Goal: Information Seeking & Learning: Find specific fact

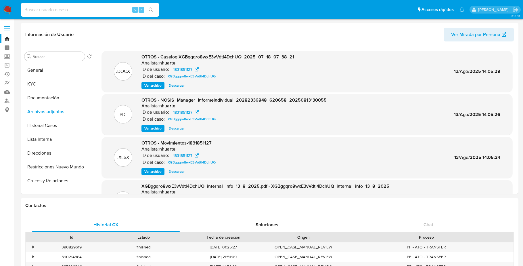
select select "10"
click at [62, 7] on input at bounding box center [90, 9] width 138 height 7
click at [47, 73] on button "General" at bounding box center [55, 70] width 67 height 14
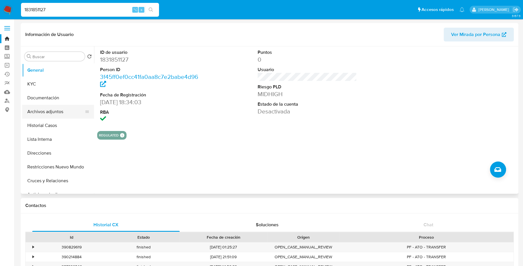
click at [52, 110] on button "Archivos adjuntos" at bounding box center [55, 112] width 67 height 14
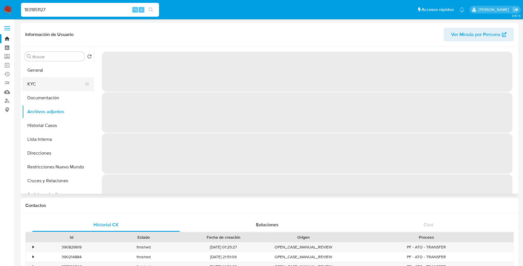
click at [49, 89] on button "KYC" at bounding box center [55, 84] width 67 height 14
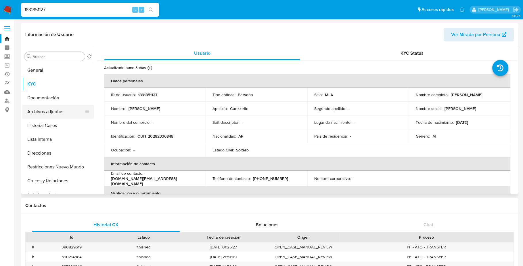
click at [59, 111] on button "Archivos adjuntos" at bounding box center [55, 112] width 67 height 14
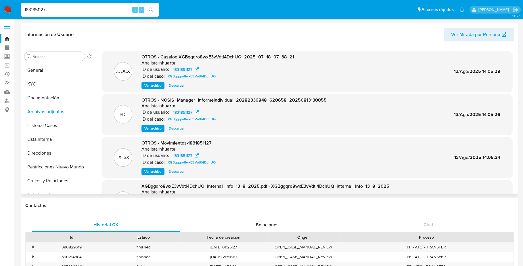
click at [172, 88] on span "Descargar" at bounding box center [177, 86] width 16 height 6
click at [180, 170] on span "Descargar" at bounding box center [177, 171] width 16 height 6
click at [250, 34] on header "Información de Usuario Ver Mirada por Persona" at bounding box center [269, 35] width 488 height 14
click at [46, 83] on button "KYC" at bounding box center [55, 84] width 67 height 14
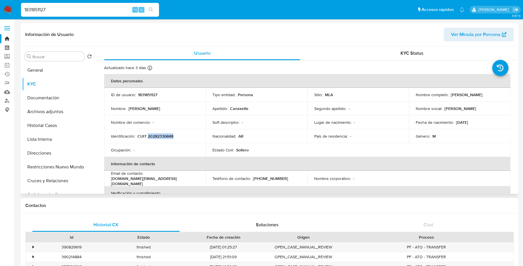
copy p "20282336848"
click at [42, 124] on button "Historial Casos" at bounding box center [55, 125] width 67 height 14
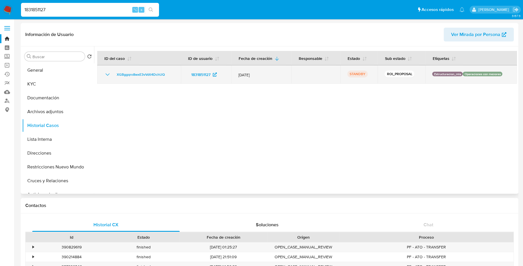
click at [110, 74] on icon "Mostrar/Ocultar" at bounding box center [107, 74] width 7 height 7
click at [109, 73] on icon "Mostrar/Ocultar" at bounding box center [107, 74] width 7 height 7
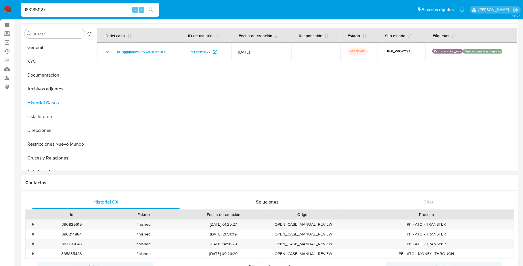
scroll to position [25, 0]
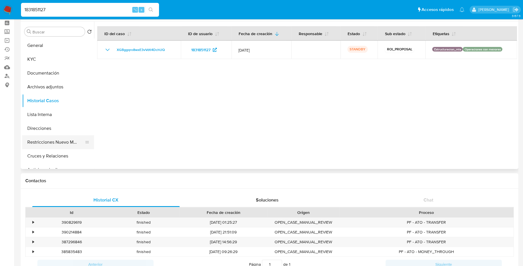
click at [51, 141] on button "Restricciones Nuevo Mundo" at bounding box center [55, 142] width 67 height 14
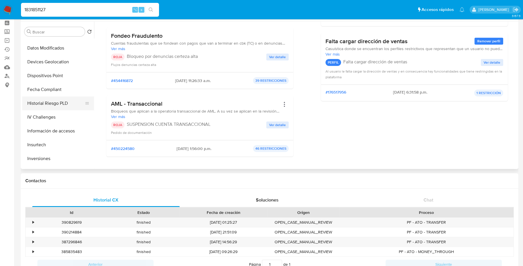
scroll to position [147, 0]
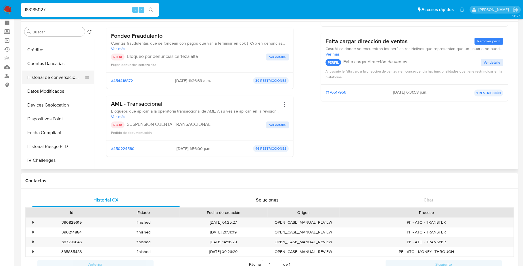
click at [55, 72] on button "Historial de conversaciones" at bounding box center [55, 77] width 67 height 14
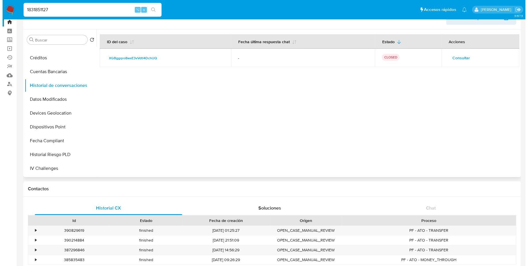
scroll to position [16, 0]
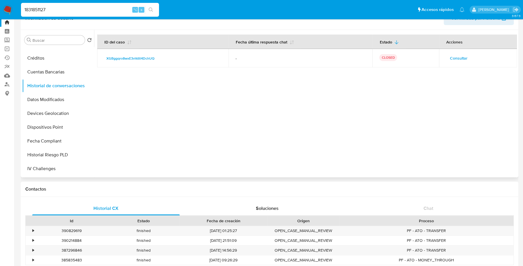
click at [461, 55] on span "Consultar" at bounding box center [459, 58] width 18 height 8
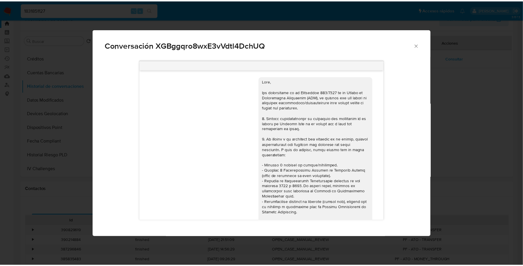
scroll to position [302, 0]
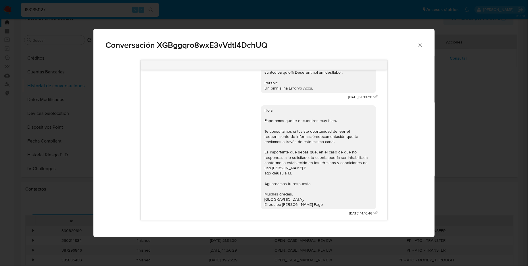
click at [422, 43] on icon "Cerrar" at bounding box center [420, 45] width 6 height 6
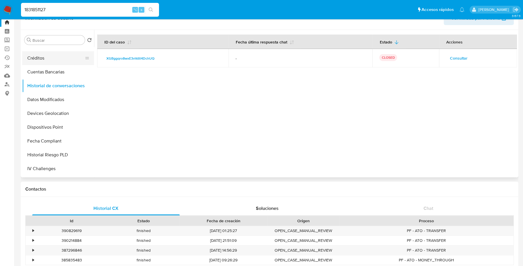
click at [43, 56] on button "Créditos" at bounding box center [55, 58] width 67 height 14
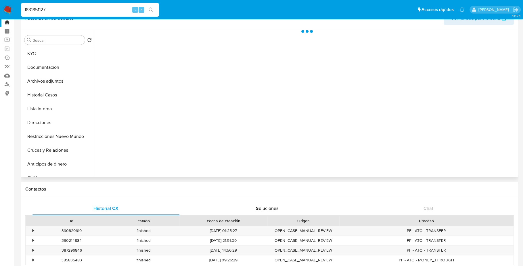
scroll to position [0, 0]
click at [51, 50] on button "General" at bounding box center [55, 54] width 67 height 14
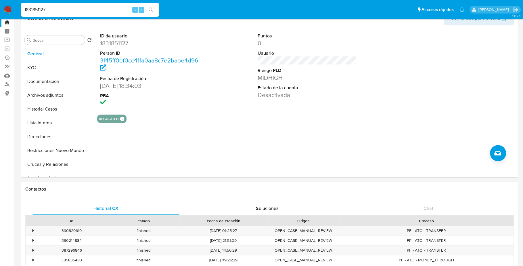
drag, startPoint x: 49, startPoint y: 7, endPoint x: -11, endPoint y: 3, distance: 59.9
paste input "2416801529"
type input "2416801529"
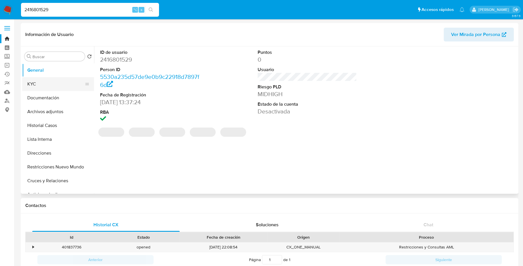
select select "10"
click at [42, 120] on button "Historial Casos" at bounding box center [55, 125] width 67 height 14
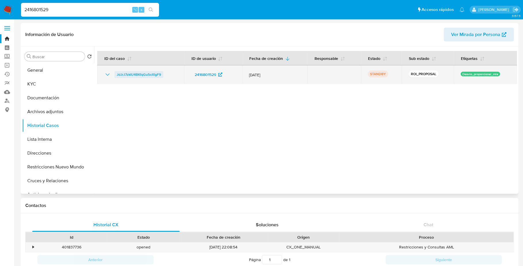
click at [147, 76] on span "JdJrJ7zkIU4BKfqGu5oXIgF9" at bounding box center [139, 74] width 44 height 7
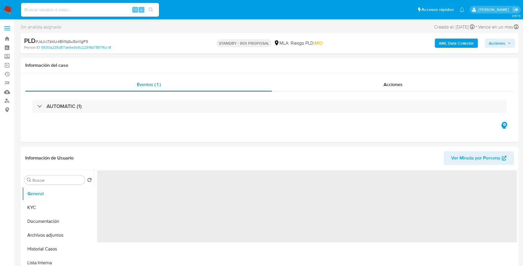
scroll to position [147, 0]
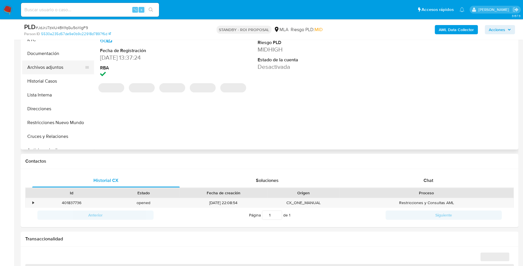
click at [61, 66] on button "Archivos adjuntos" at bounding box center [55, 67] width 67 height 14
select select "10"
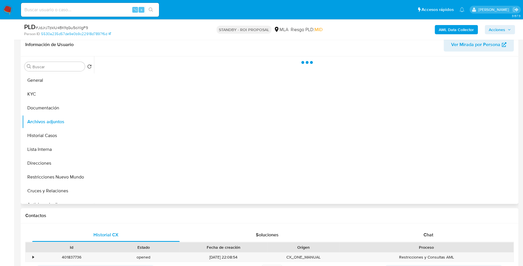
scroll to position [77, 0]
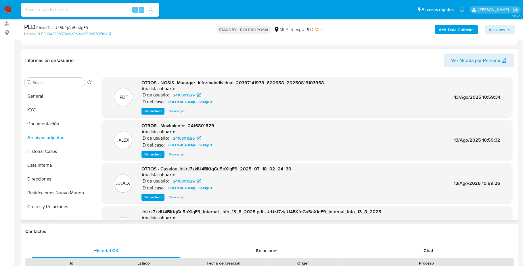
click at [173, 156] on span "Descargar" at bounding box center [177, 154] width 16 height 6
click at [179, 198] on span "Descargar" at bounding box center [177, 197] width 16 height 6
click at [157, 109] on span "Ver archivo" at bounding box center [152, 111] width 17 height 6
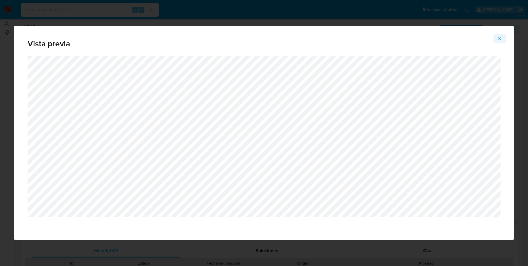
click at [500, 38] on icon "Attachment preview" at bounding box center [500, 38] width 3 height 3
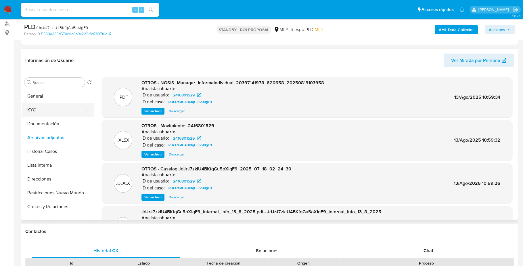
click at [33, 113] on button "KYC" at bounding box center [55, 110] width 67 height 14
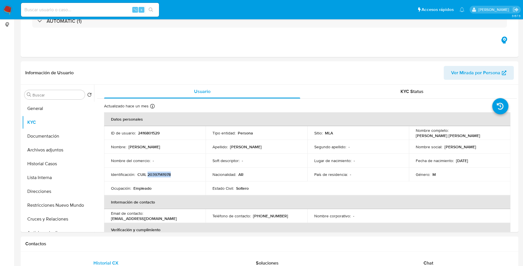
scroll to position [231, 0]
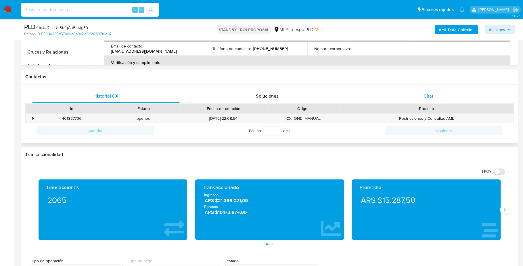
click at [435, 90] on div "Chat" at bounding box center [427, 96] width 147 height 14
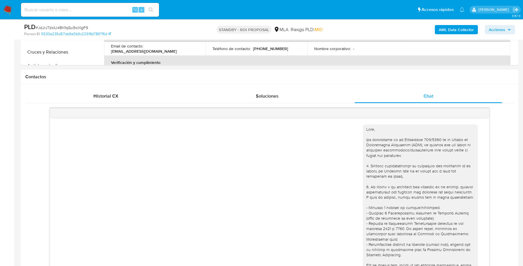
scroll to position [302, 0]
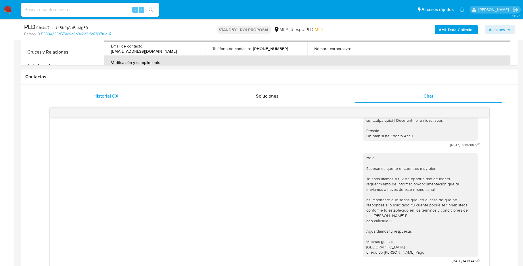
click at [133, 92] on div "Historial CX" at bounding box center [105, 96] width 147 height 14
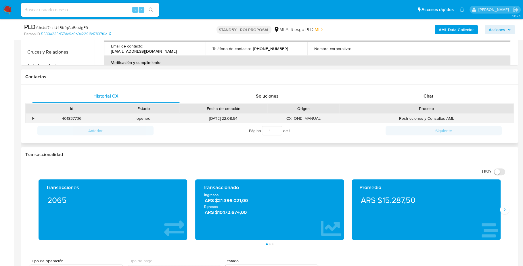
click at [32, 118] on div "•" at bounding box center [31, 118] width 10 height 9
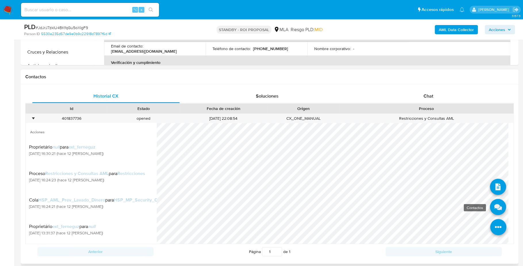
click at [497, 211] on icon at bounding box center [498, 207] width 16 height 16
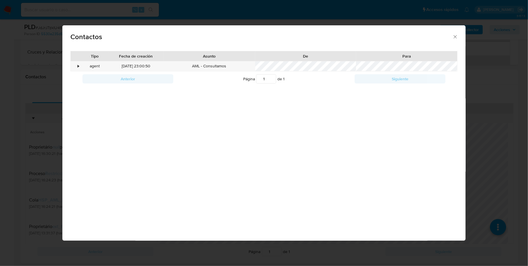
click at [73, 60] on div at bounding box center [76, 56] width 10 height 10
click at [78, 65] on div "•" at bounding box center [78, 66] width 1 height 6
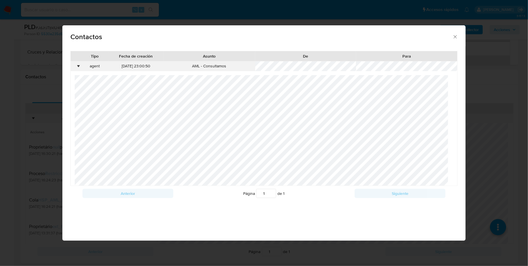
click at [78, 65] on div "•" at bounding box center [78, 66] width 1 height 6
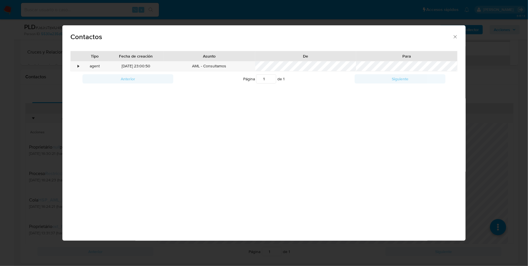
click at [457, 35] on icon "close" at bounding box center [456, 37] width 6 height 6
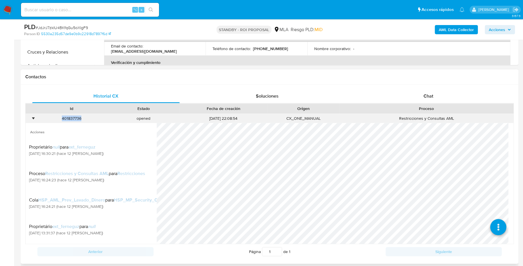
copy div "401837736"
click at [61, 4] on div "⌥ s" at bounding box center [90, 10] width 138 height 14
click at [63, 8] on input at bounding box center [90, 9] width 138 height 7
paste input "1833810896"
type input "1833810896"
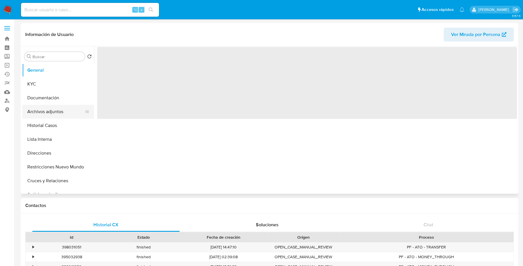
click at [53, 111] on button "Archivos adjuntos" at bounding box center [55, 112] width 67 height 14
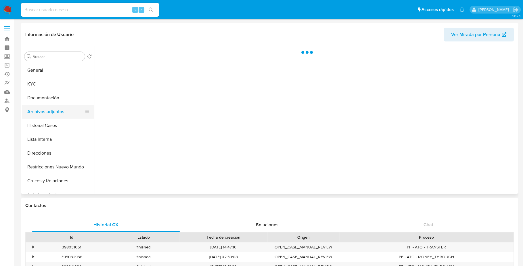
select select "10"
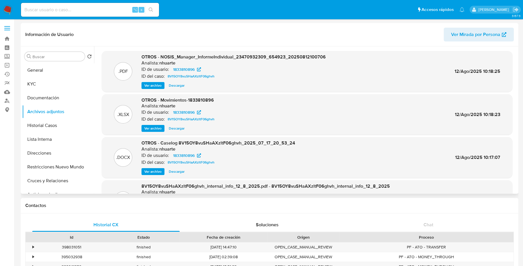
click at [176, 127] on span "Descargar" at bounding box center [177, 128] width 16 height 6
click at [179, 168] on span "Descargar" at bounding box center [177, 171] width 16 height 6
click at [48, 73] on button "General" at bounding box center [55, 70] width 67 height 14
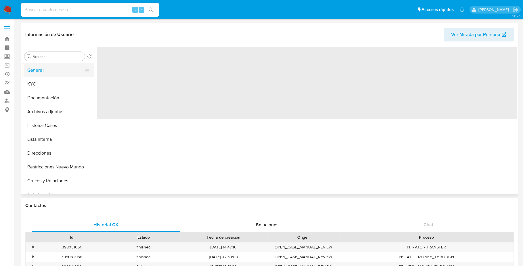
click at [49, 76] on button "General" at bounding box center [55, 70] width 67 height 14
click at [50, 85] on button "KYC" at bounding box center [55, 84] width 67 height 14
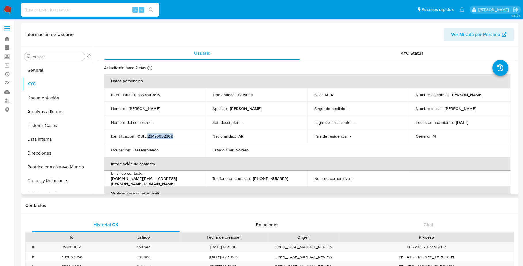
copy p "23470932309"
click at [44, 167] on button "Restricciones Nuevo Mundo" at bounding box center [55, 167] width 67 height 14
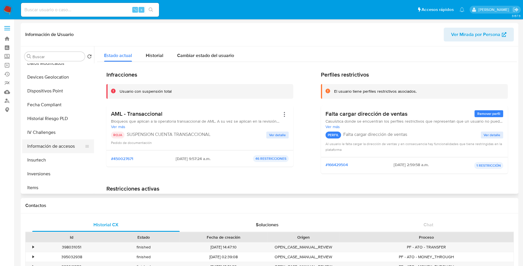
scroll to position [159, 0]
click at [55, 88] on button "Historial de conversaciones" at bounding box center [55, 90] width 67 height 14
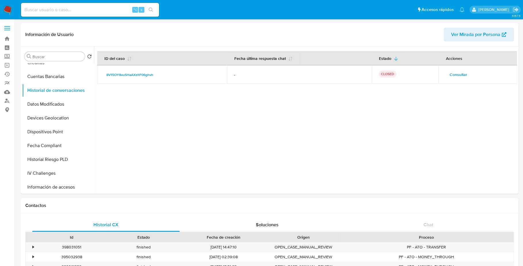
click at [56, 7] on input at bounding box center [90, 9] width 138 height 7
paste input "228236836"
type input "228236836"
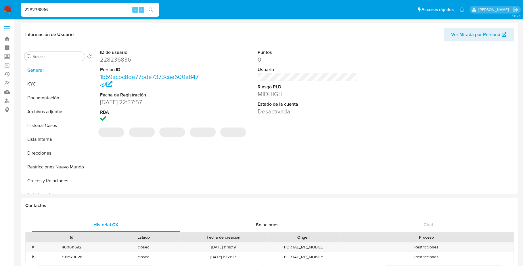
select select "10"
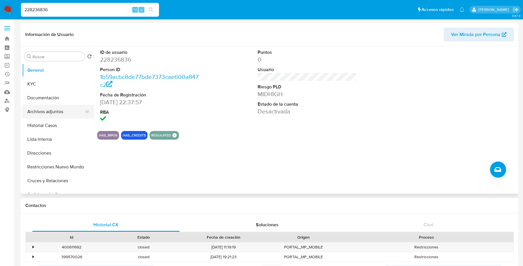
click at [59, 111] on button "Archivos adjuntos" at bounding box center [55, 112] width 67 height 14
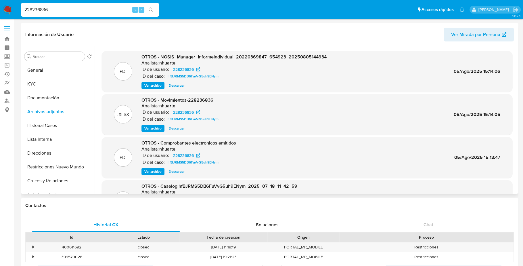
click at [176, 128] on span "Descargar" at bounding box center [177, 128] width 16 height 6
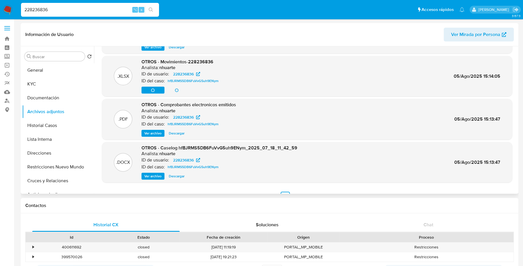
scroll to position [42, 0]
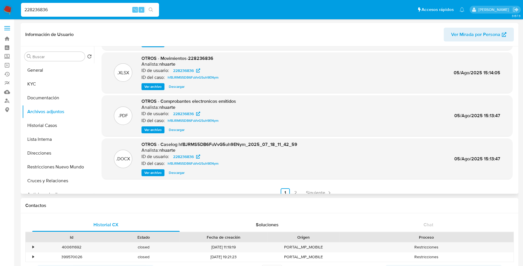
click at [175, 175] on span "Descargar" at bounding box center [177, 173] width 16 height 6
click at [152, 129] on span "Ver archivo" at bounding box center [152, 130] width 17 height 6
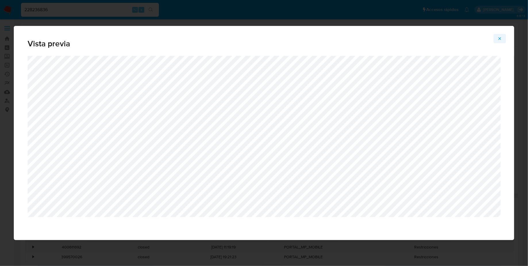
click at [498, 37] on icon "Attachment preview" at bounding box center [500, 38] width 5 height 5
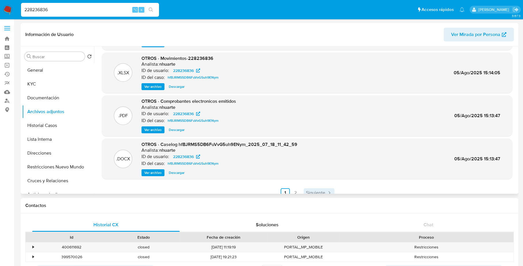
click at [319, 191] on span "Siguiente" at bounding box center [315, 192] width 19 height 5
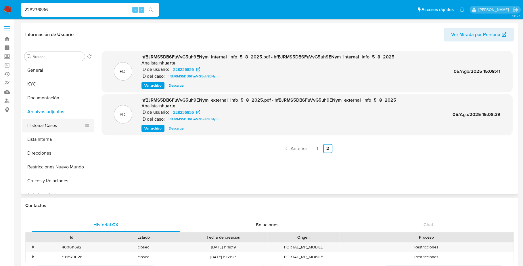
click at [44, 126] on button "Historial Casos" at bounding box center [55, 125] width 67 height 14
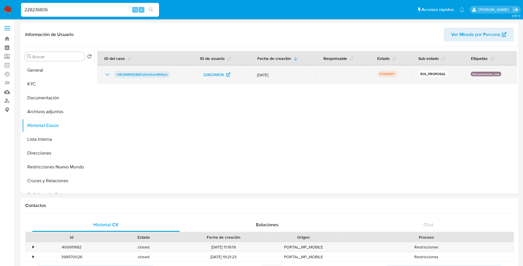
click at [130, 71] on span "hfBJRMS5DB6FuVvG5uh9ENym" at bounding box center [142, 74] width 51 height 7
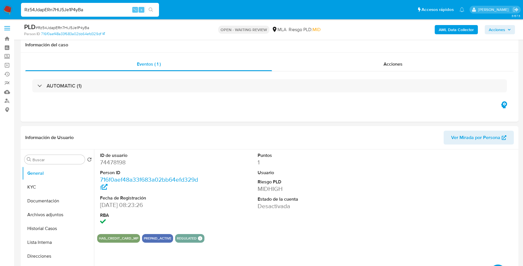
select select "10"
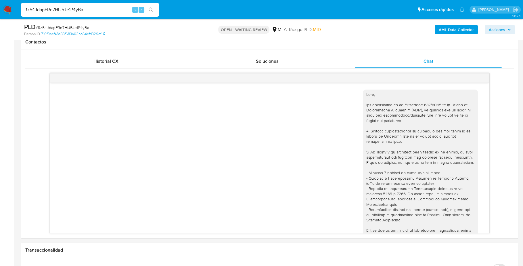
scroll to position [498, 0]
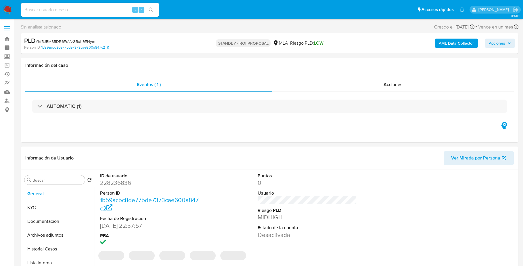
select select "10"
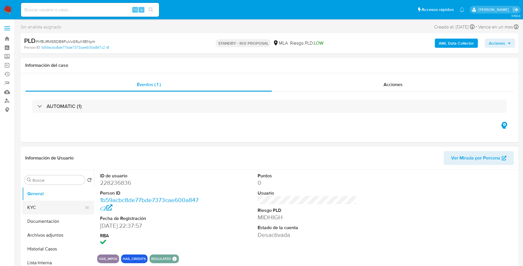
click at [35, 205] on button "KYC" at bounding box center [55, 207] width 67 height 14
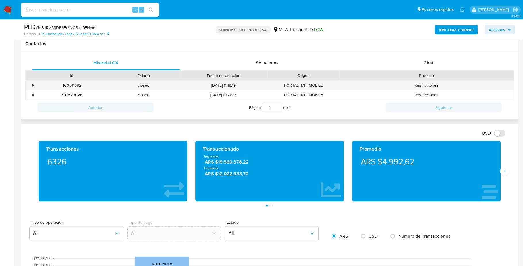
scroll to position [246, 0]
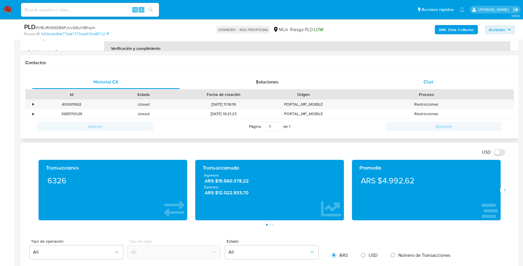
click at [436, 83] on div "Chat" at bounding box center [427, 82] width 147 height 14
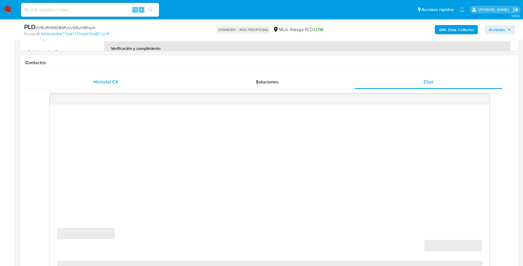
click at [91, 79] on div "Historial CX" at bounding box center [105, 82] width 147 height 14
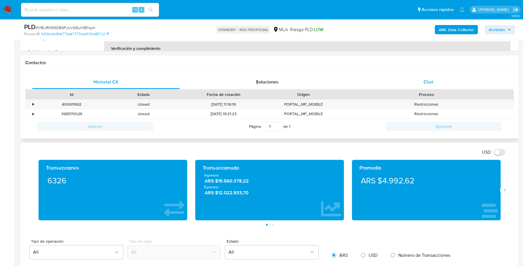
click at [423, 76] on div "Chat" at bounding box center [427, 82] width 147 height 14
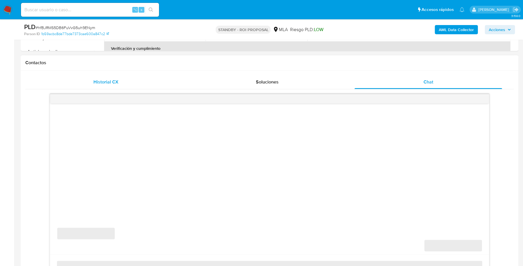
click at [57, 83] on div "Historial CX" at bounding box center [105, 82] width 147 height 14
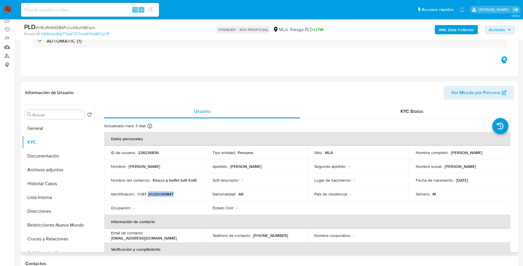
scroll to position [40, 0]
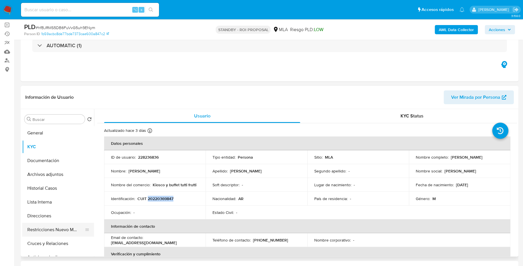
click at [46, 233] on button "Restricciones Nuevo Mundo" at bounding box center [55, 230] width 67 height 14
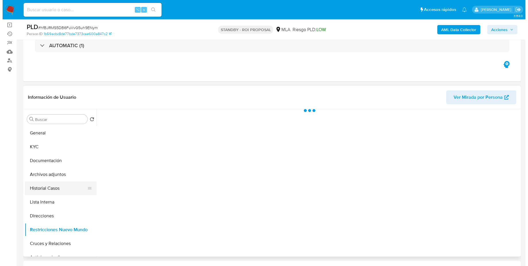
scroll to position [150, 0]
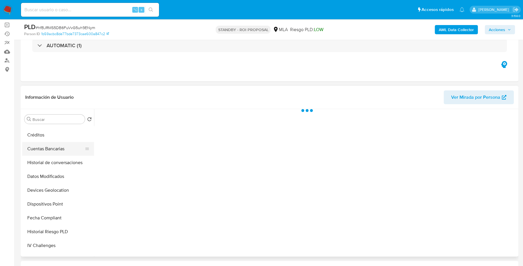
click at [58, 154] on button "Cuentas Bancarias" at bounding box center [55, 149] width 67 height 14
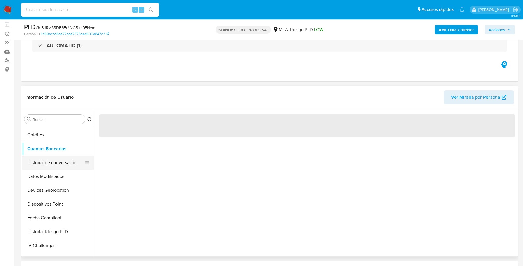
click at [58, 162] on button "Historial de conversaciones" at bounding box center [55, 163] width 67 height 14
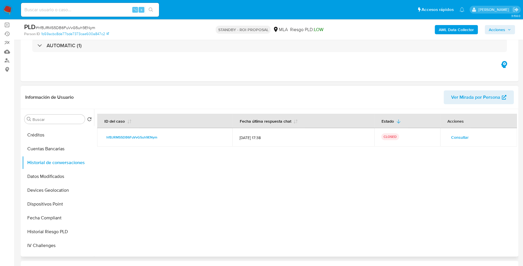
click at [456, 139] on span "Consultar" at bounding box center [460, 137] width 18 height 8
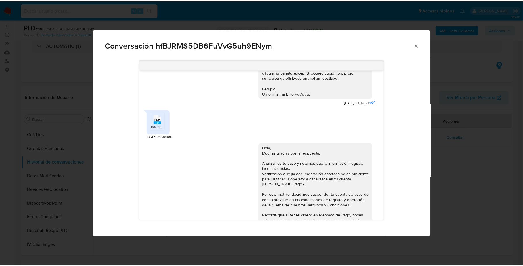
scroll to position [334, 0]
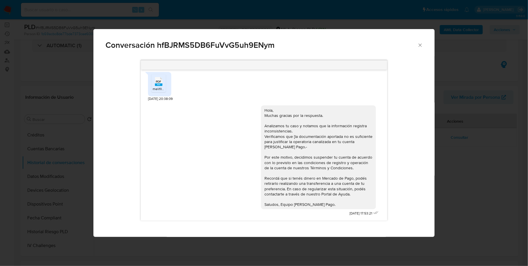
click at [419, 43] on div "Conversación hfBJRMS5DB6FuVvG5uh9ENym" at bounding box center [263, 42] width 341 height 27
click at [419, 45] on icon "Cerrar" at bounding box center [420, 45] width 6 height 6
